Goal: Check status: Check status

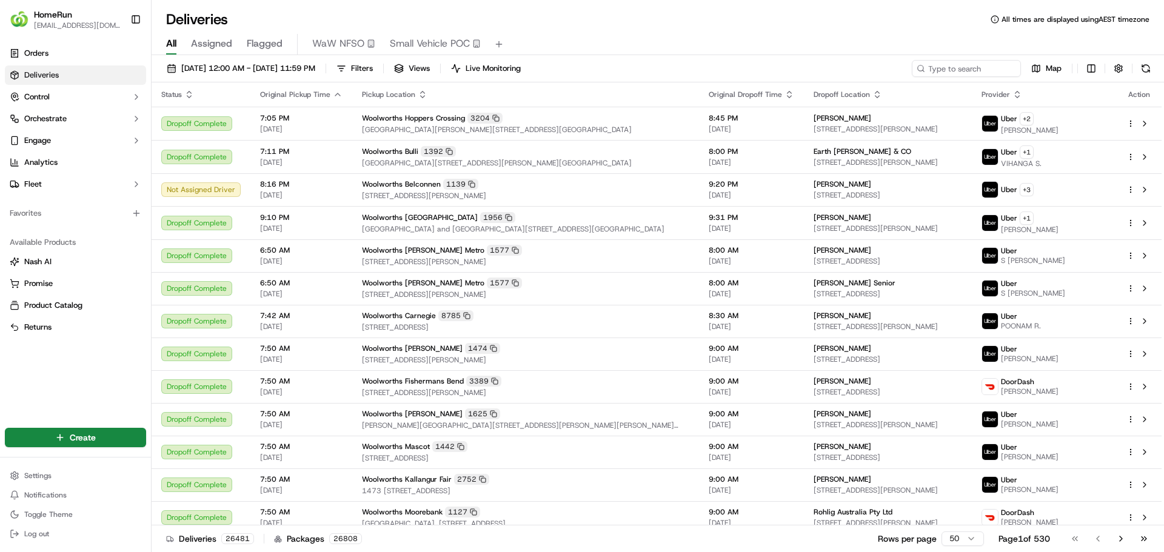
click at [49, 72] on span "Deliveries" at bounding box center [41, 75] width 35 height 11
click at [966, 67] on input at bounding box center [947, 68] width 145 height 17
click at [975, 70] on input at bounding box center [947, 68] width 145 height 17
paste input "269943479"
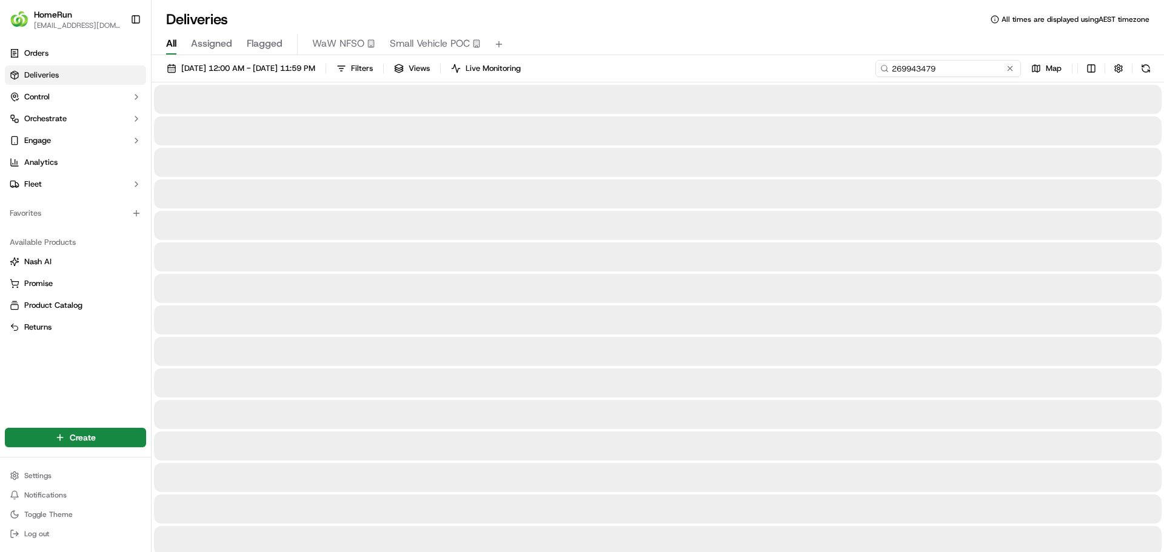
type input "269943479"
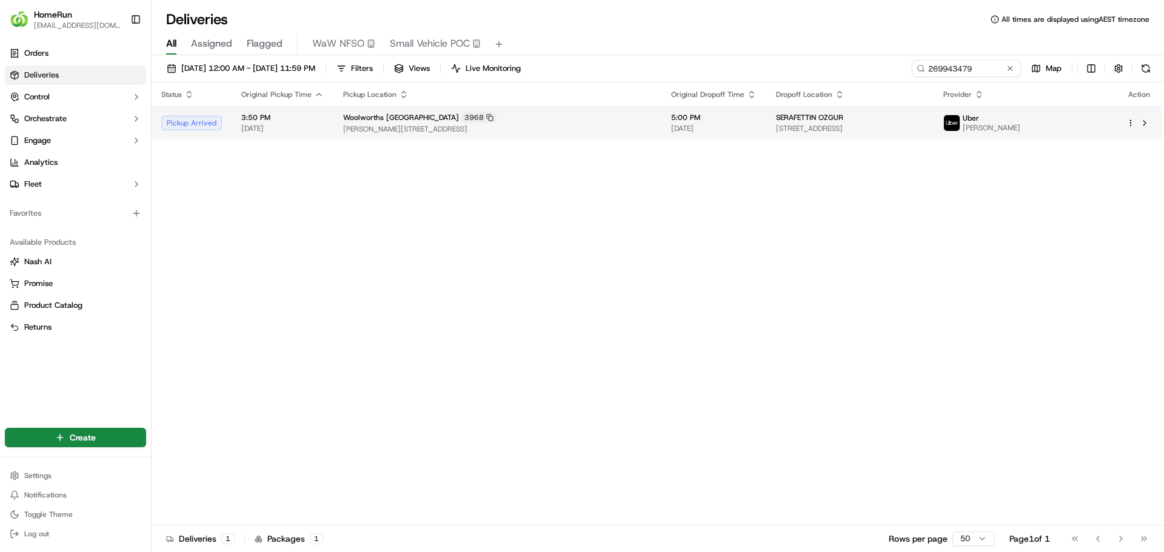
click at [395, 127] on span "[PERSON_NAME][STREET_ADDRESS]" at bounding box center [497, 129] width 309 height 10
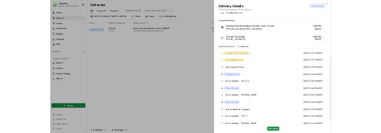
scroll to position [353, 0]
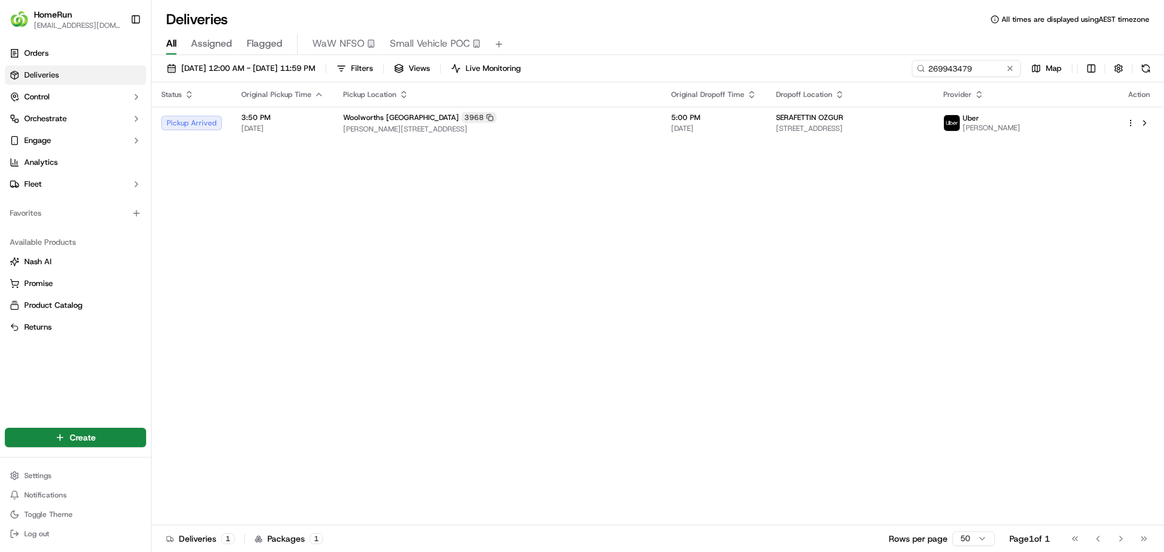
drag, startPoint x: 0, startPoint y: 11, endPoint x: 779, endPoint y: 193, distance: 800.1
click at [817, 203] on div "Status Original Pickup Time Pickup Location Original Dropoff Time Dropoff Locat…" at bounding box center [657, 303] width 1010 height 443
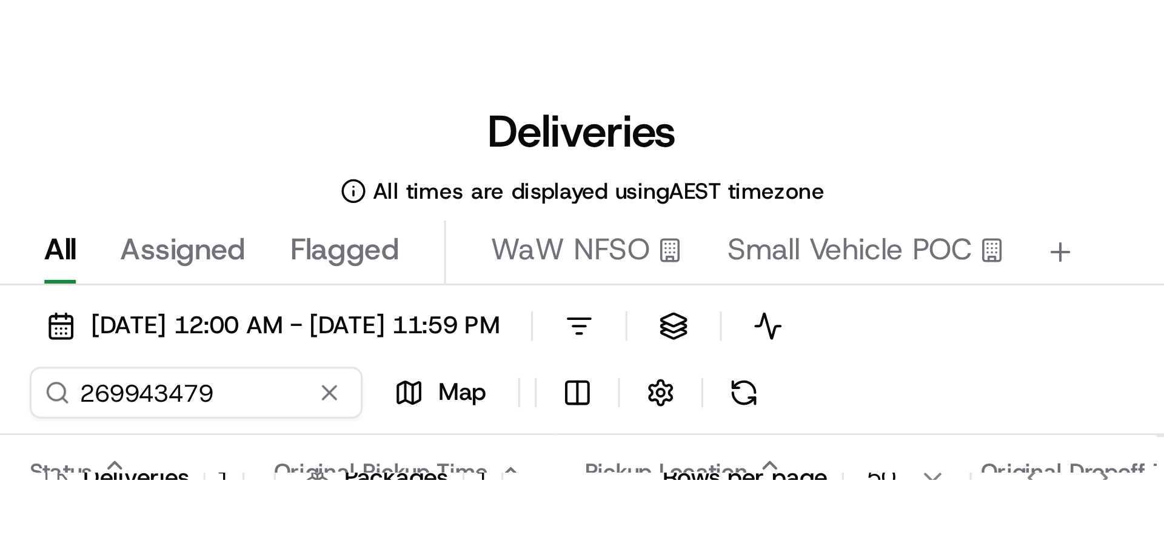
scroll to position [0, 0]
